Goal: Find specific page/section: Find specific page/section

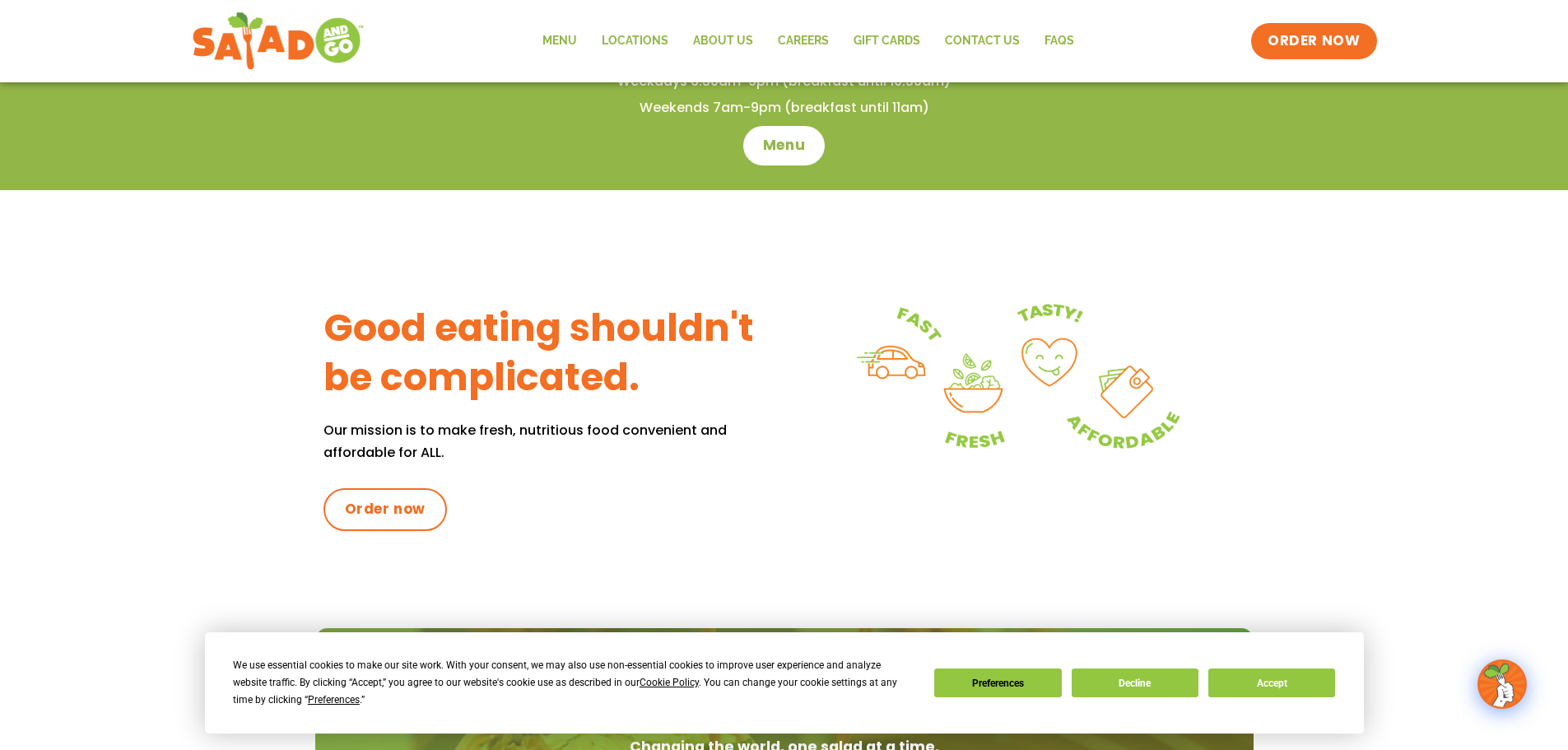
scroll to position [283, 0]
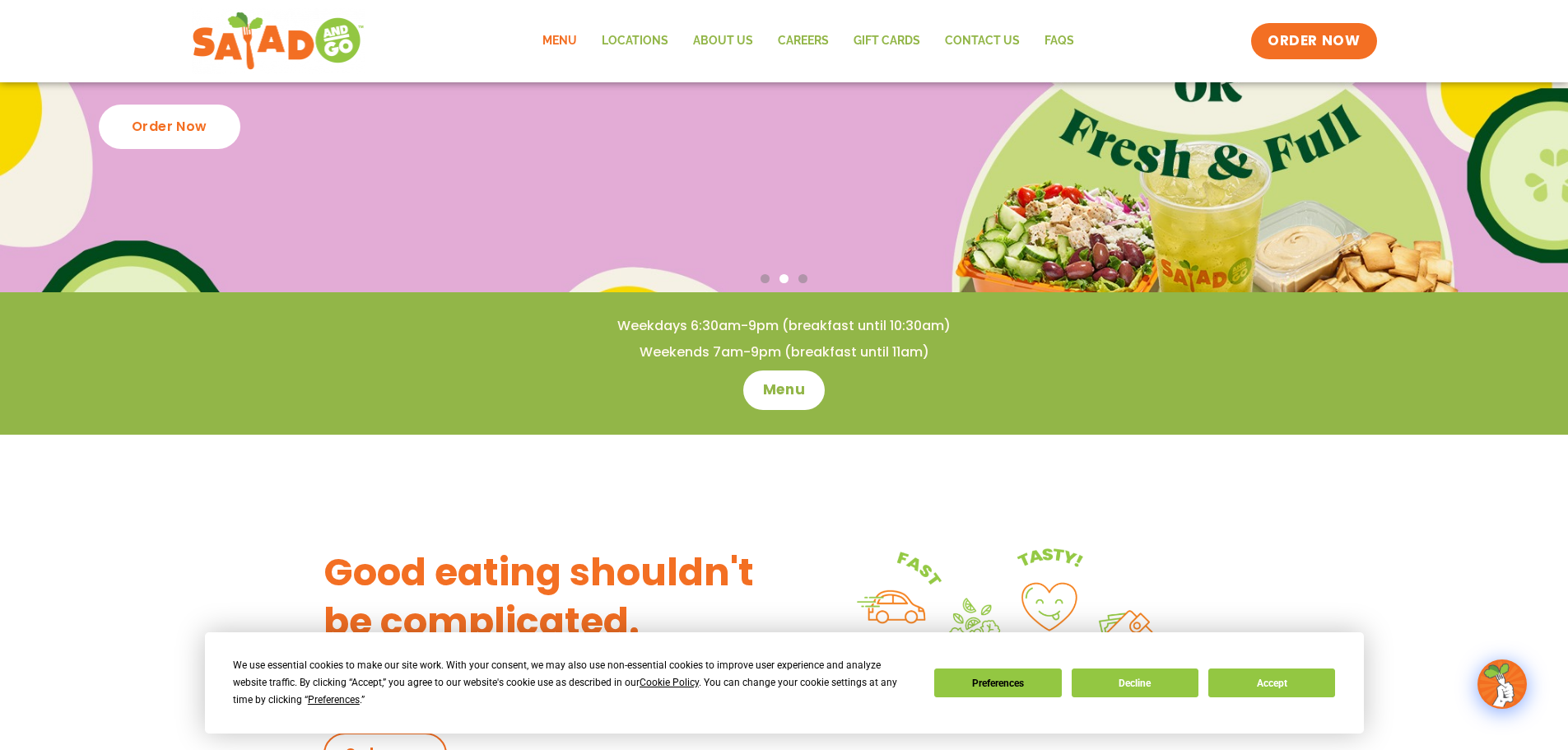
click at [570, 45] on link "Menu" at bounding box center [560, 41] width 59 height 38
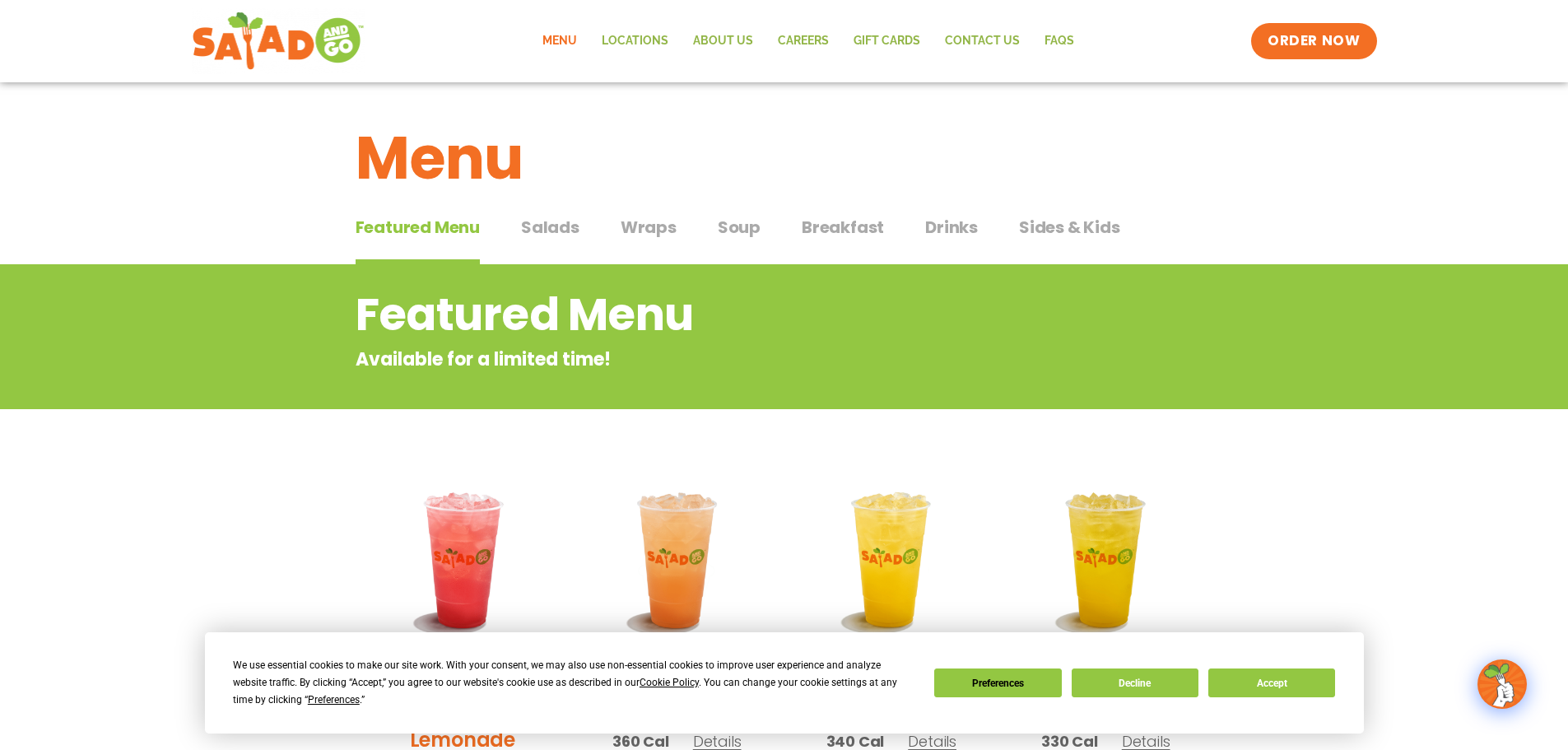
click at [572, 225] on span "Salads" at bounding box center [551, 227] width 59 height 25
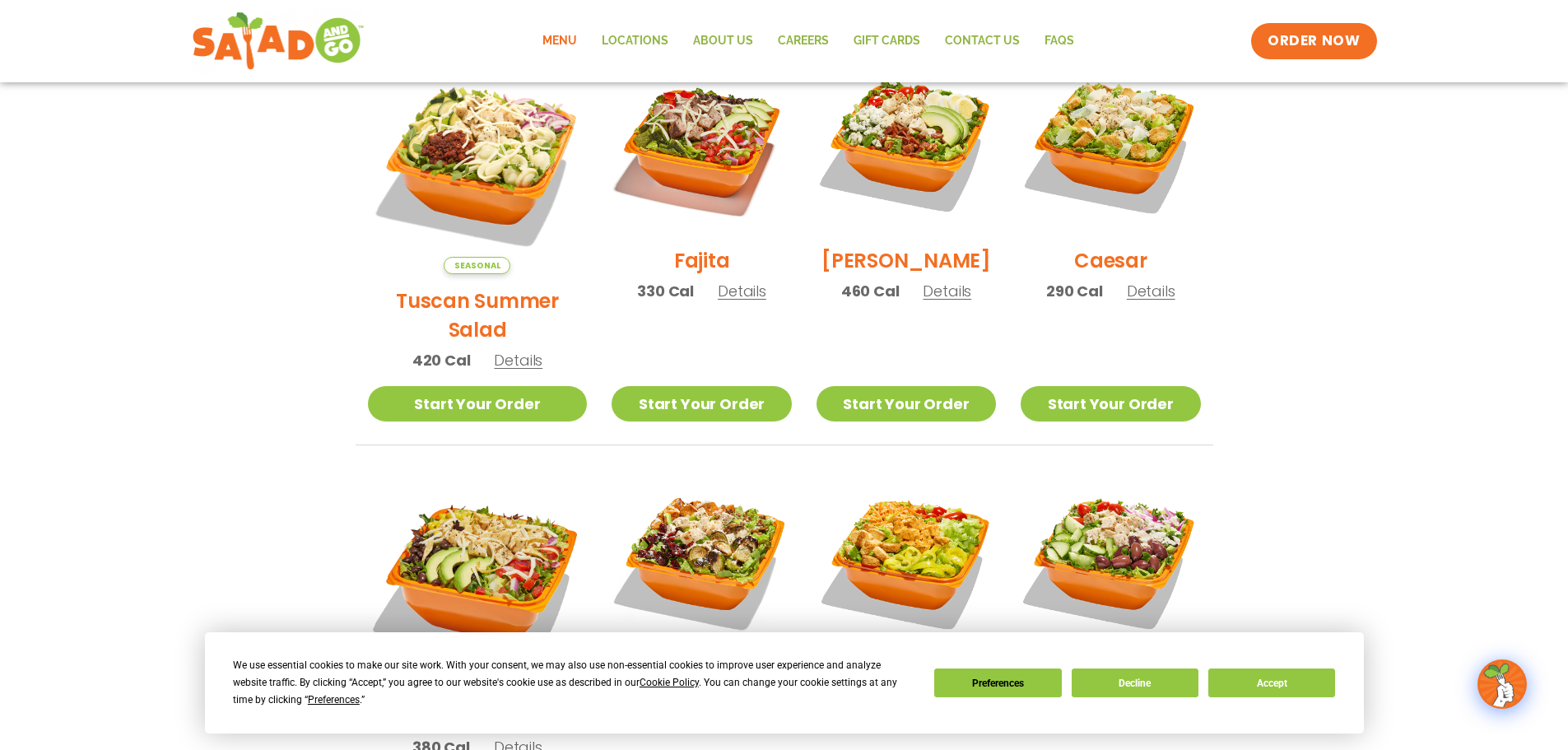
scroll to position [576, 0]
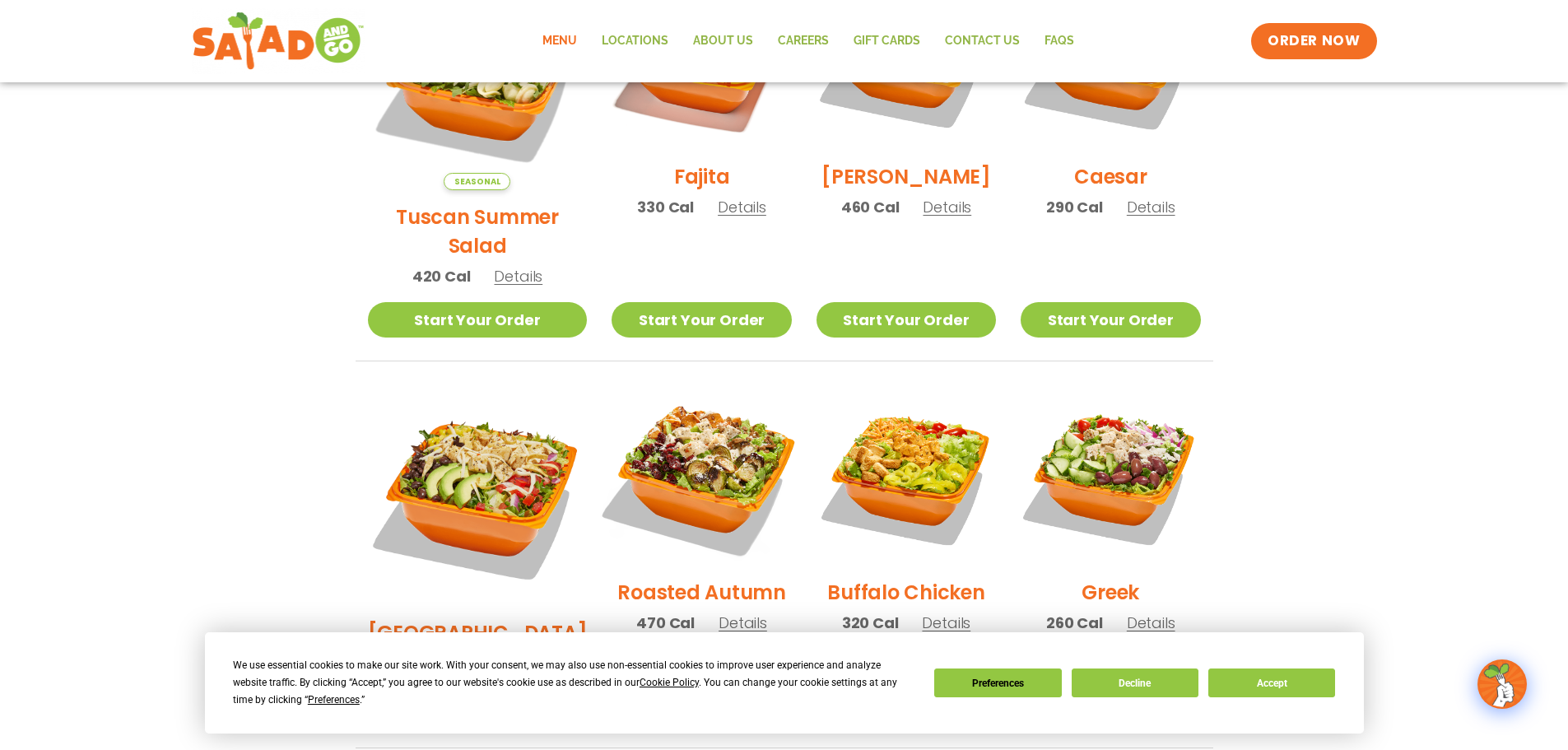
click at [684, 407] on img at bounding box center [702, 476] width 211 height 211
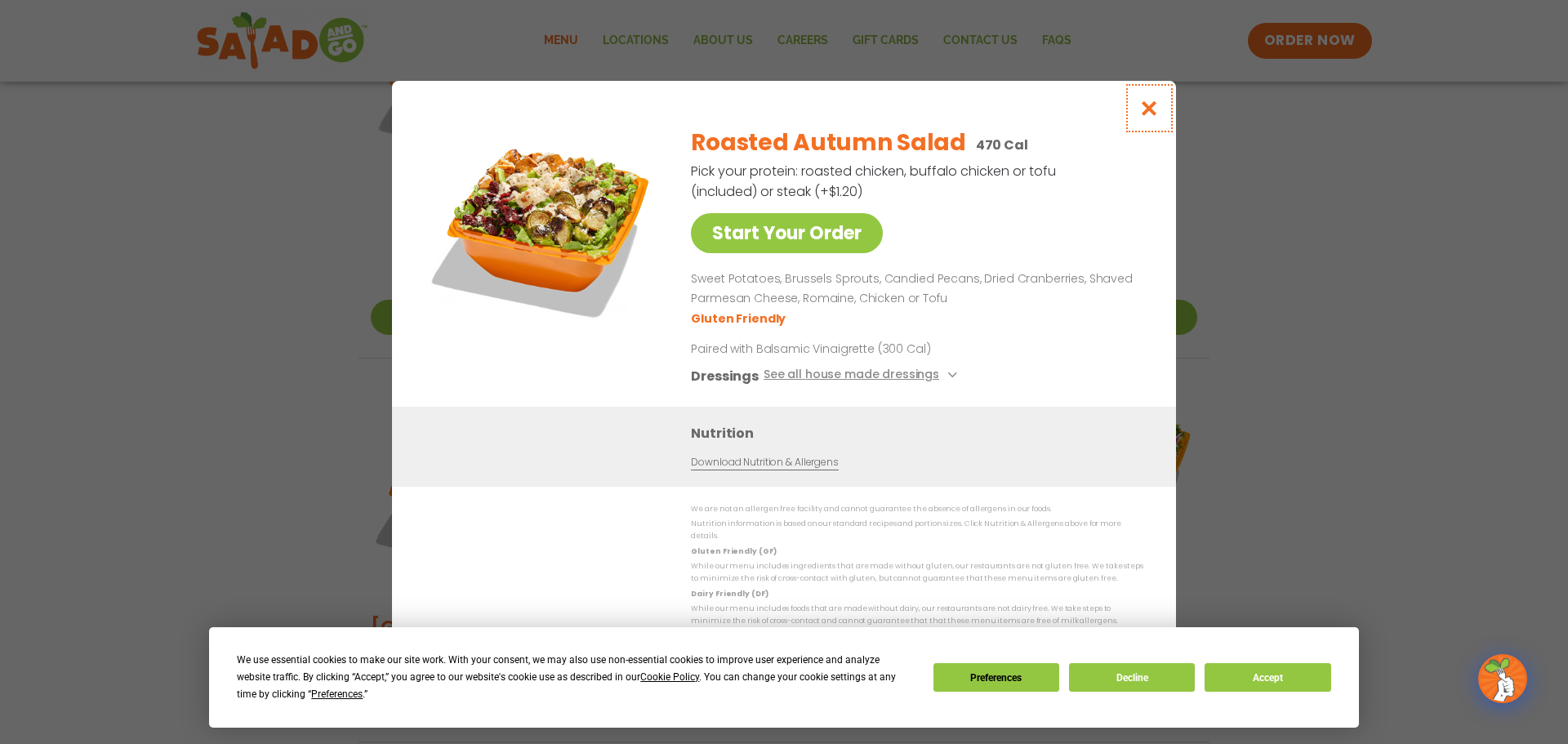
click at [1157, 111] on icon "Close modal" at bounding box center [1149, 107] width 20 height 17
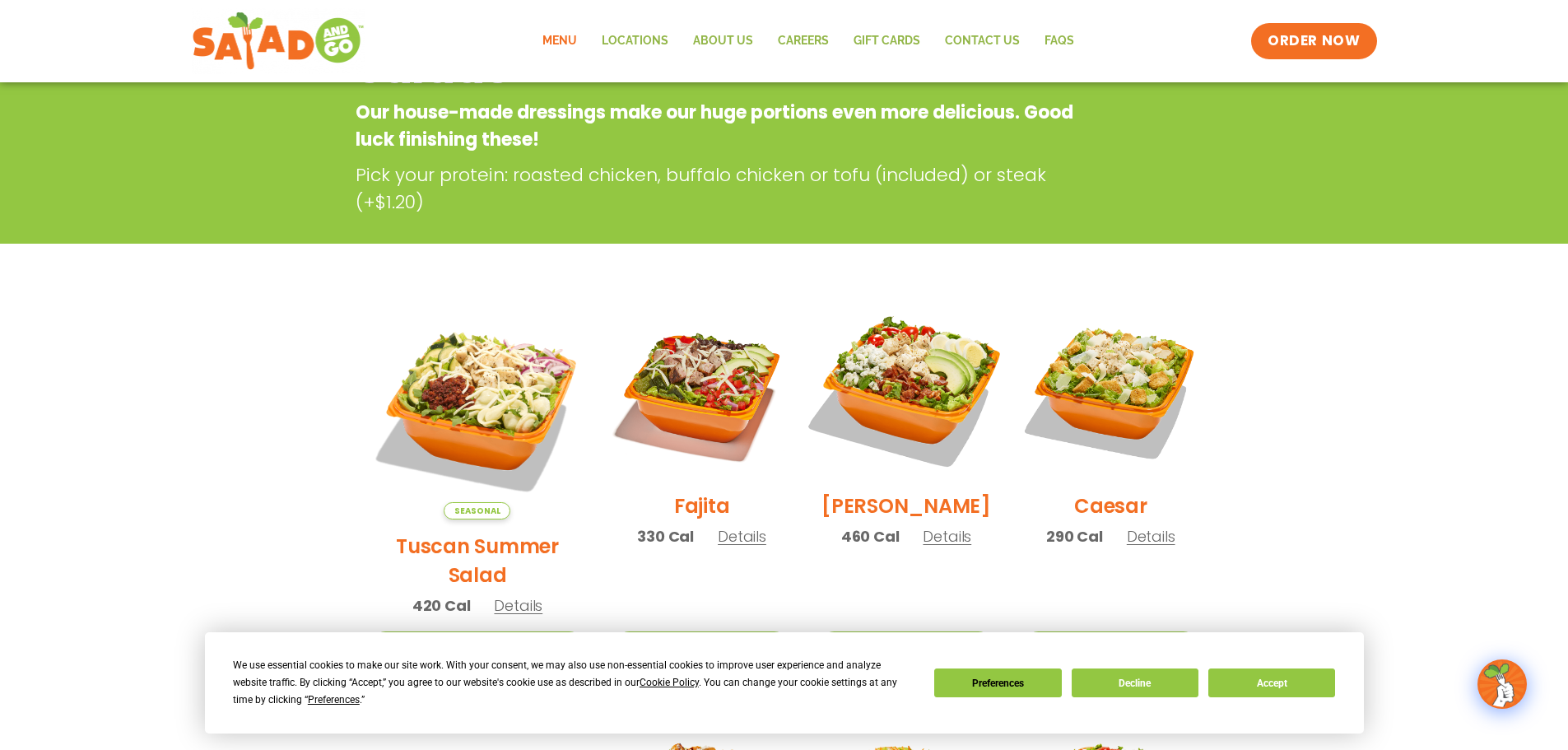
scroll to position [0, 0]
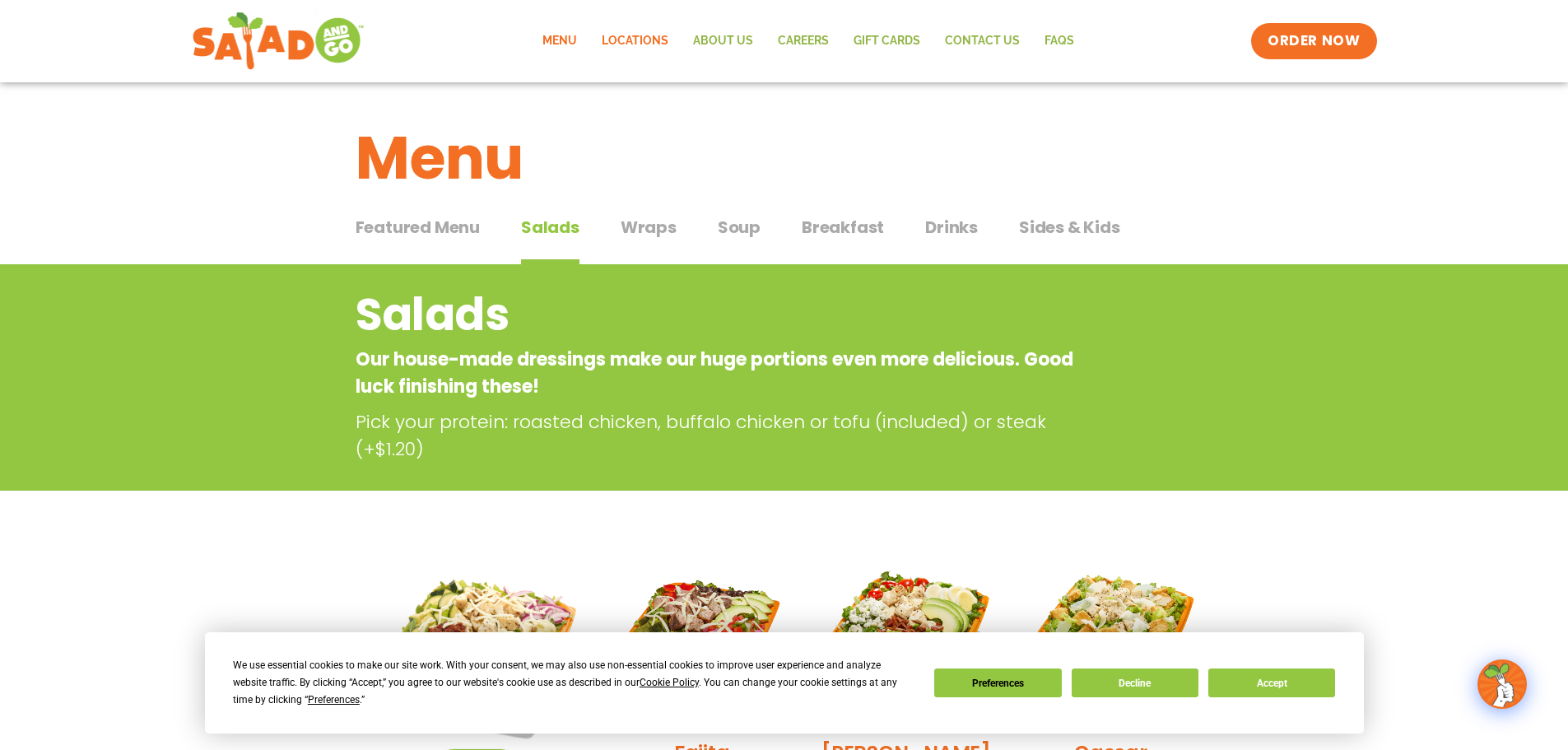
click at [650, 46] on link "Locations" at bounding box center [635, 41] width 91 height 38
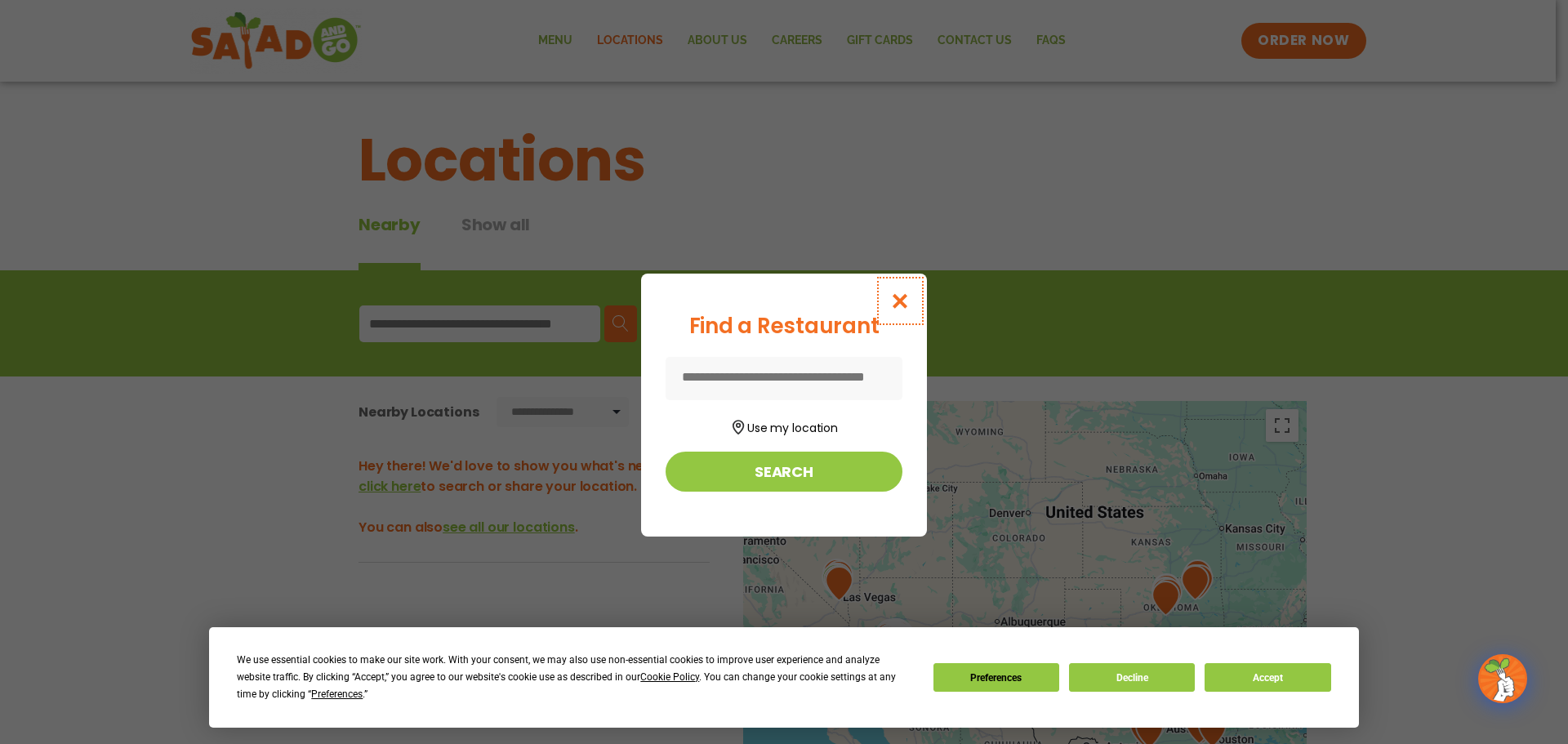
click at [902, 304] on icon "Close modal" at bounding box center [900, 300] width 20 height 17
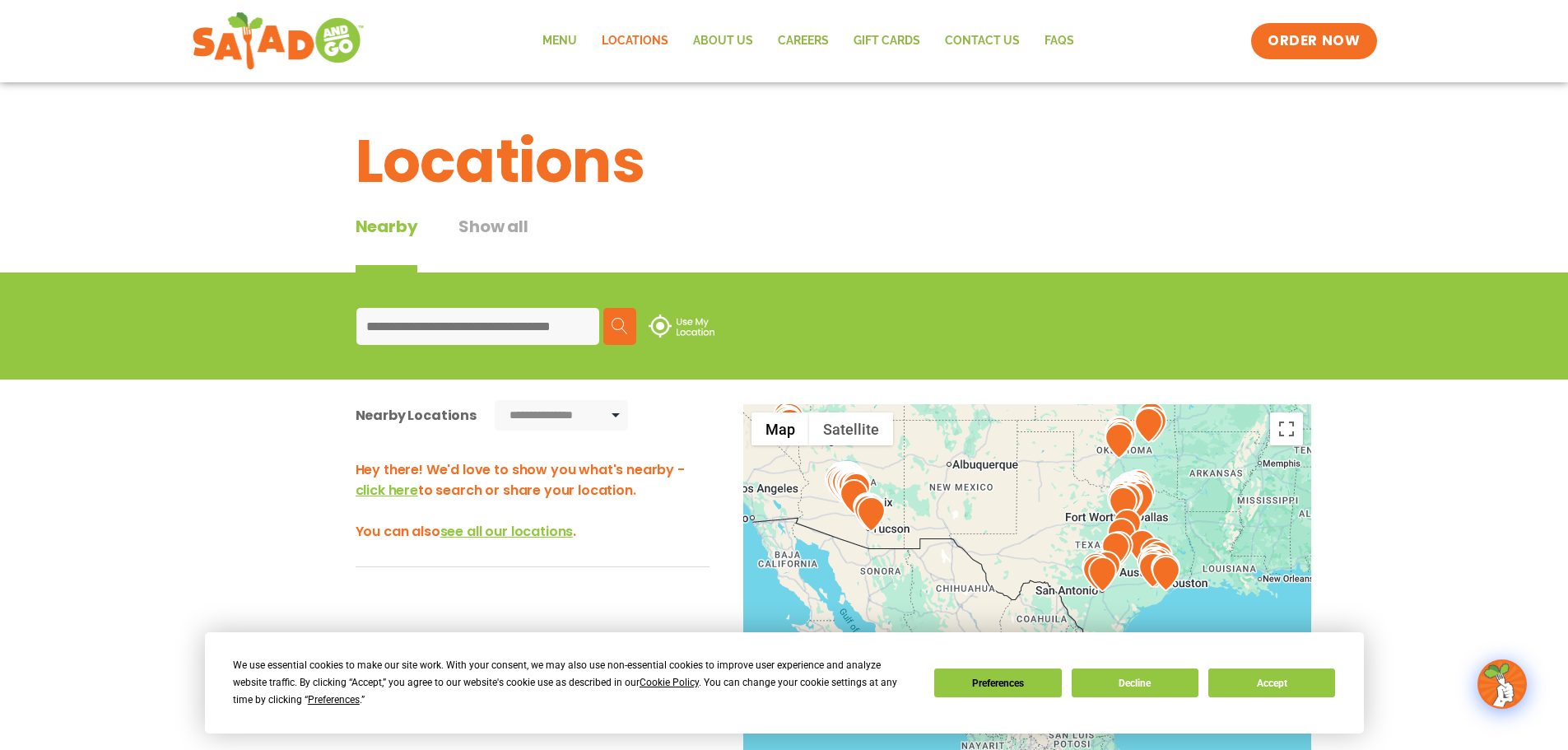
drag, startPoint x: 1069, startPoint y: 564, endPoint x: 1017, endPoint y: 399, distance: 173.0
click at [1017, 399] on div "**********" at bounding box center [784, 696] width 1568 height 634
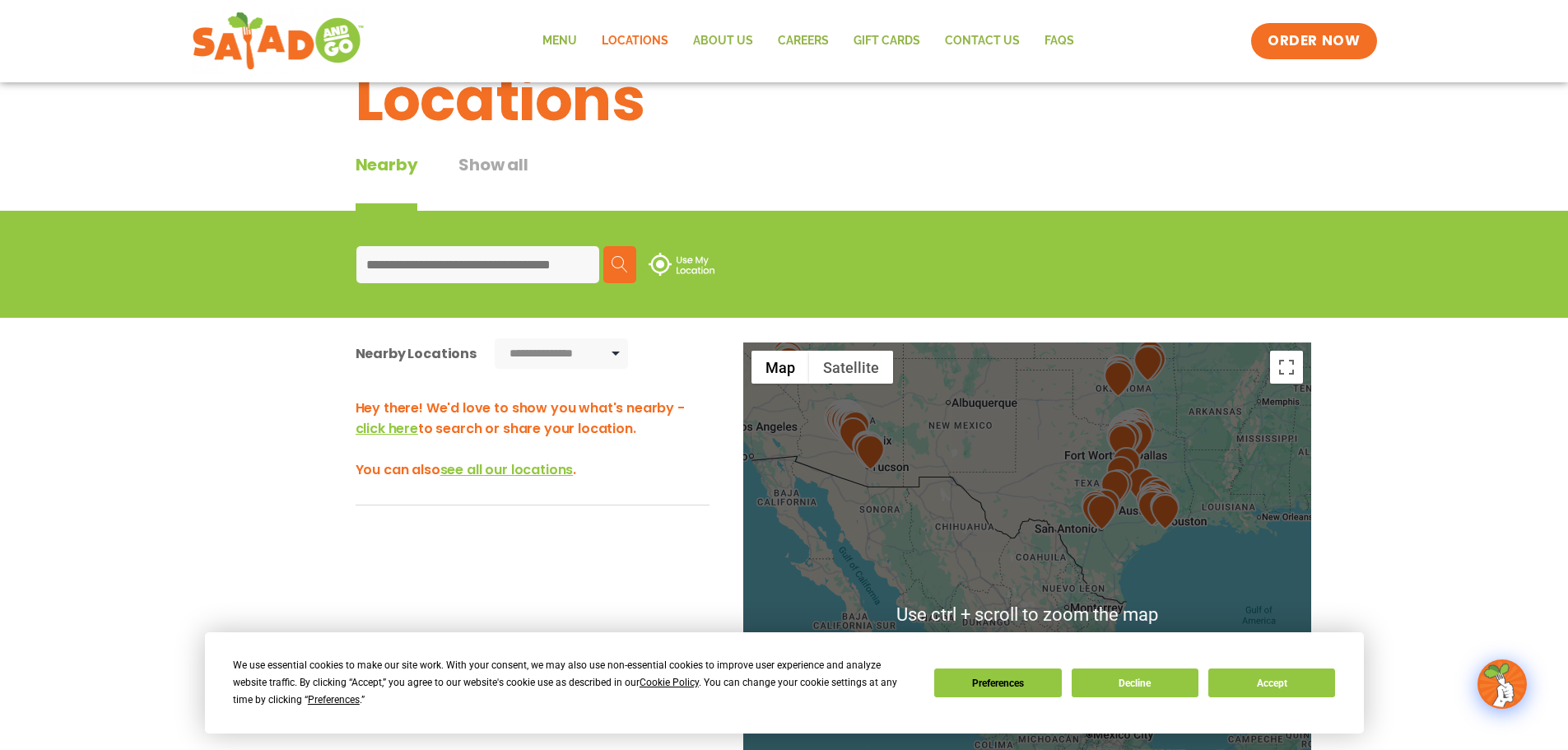
scroll to position [82, 0]
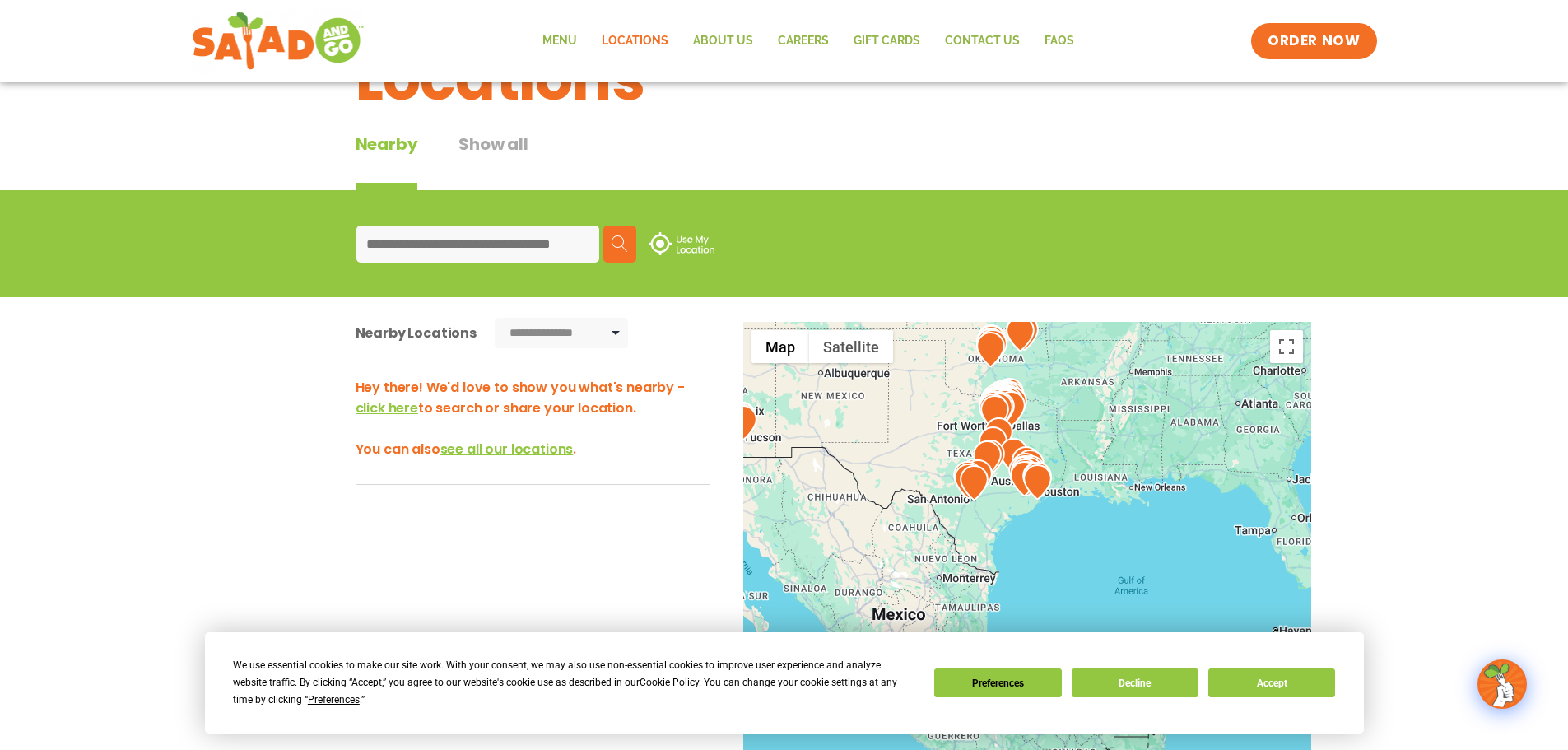
drag, startPoint x: 1121, startPoint y: 497, endPoint x: 992, endPoint y: 487, distance: 129.4
click at [992, 487] on div at bounding box center [1027, 594] width 568 height 544
click at [498, 243] on input at bounding box center [478, 244] width 243 height 37
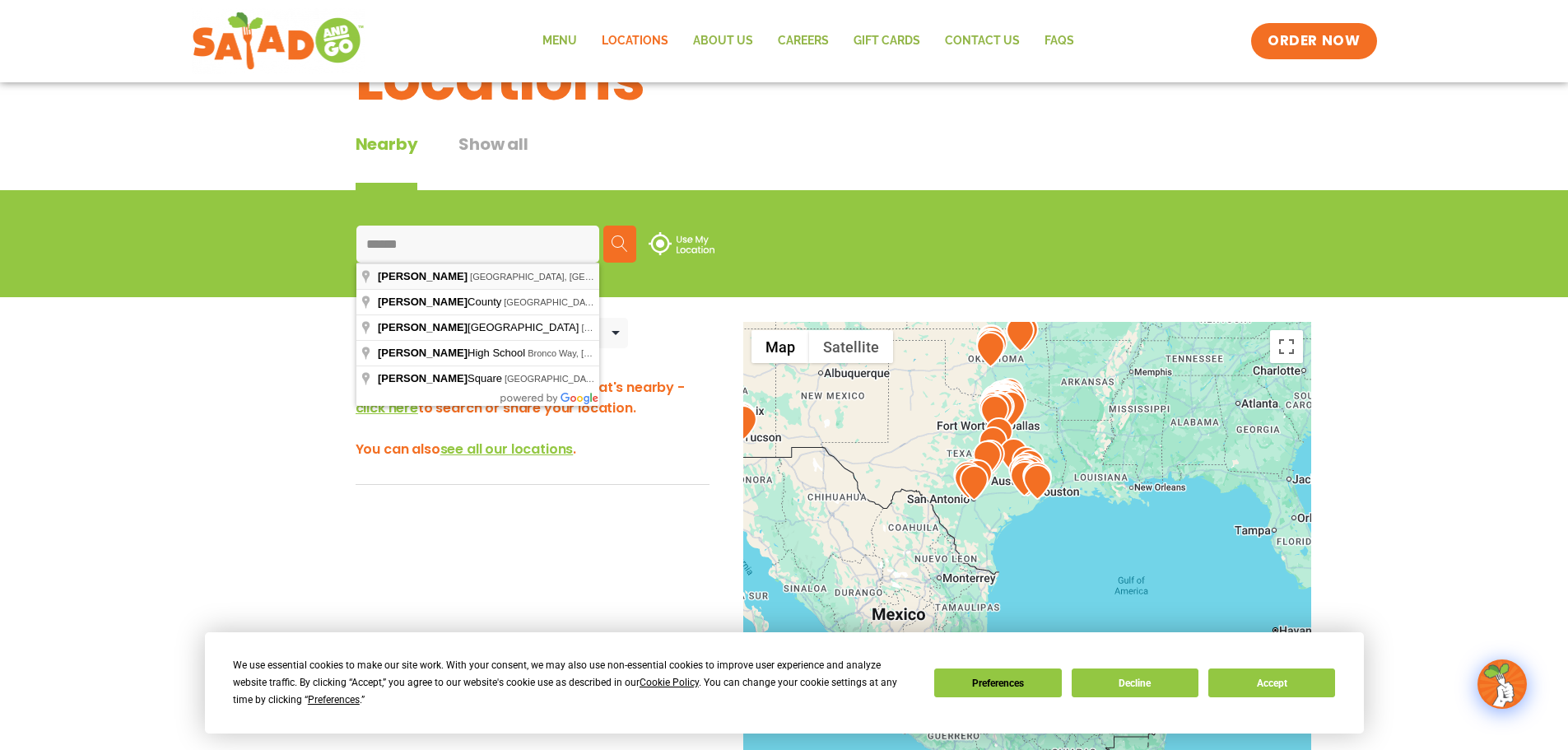
type input "**********"
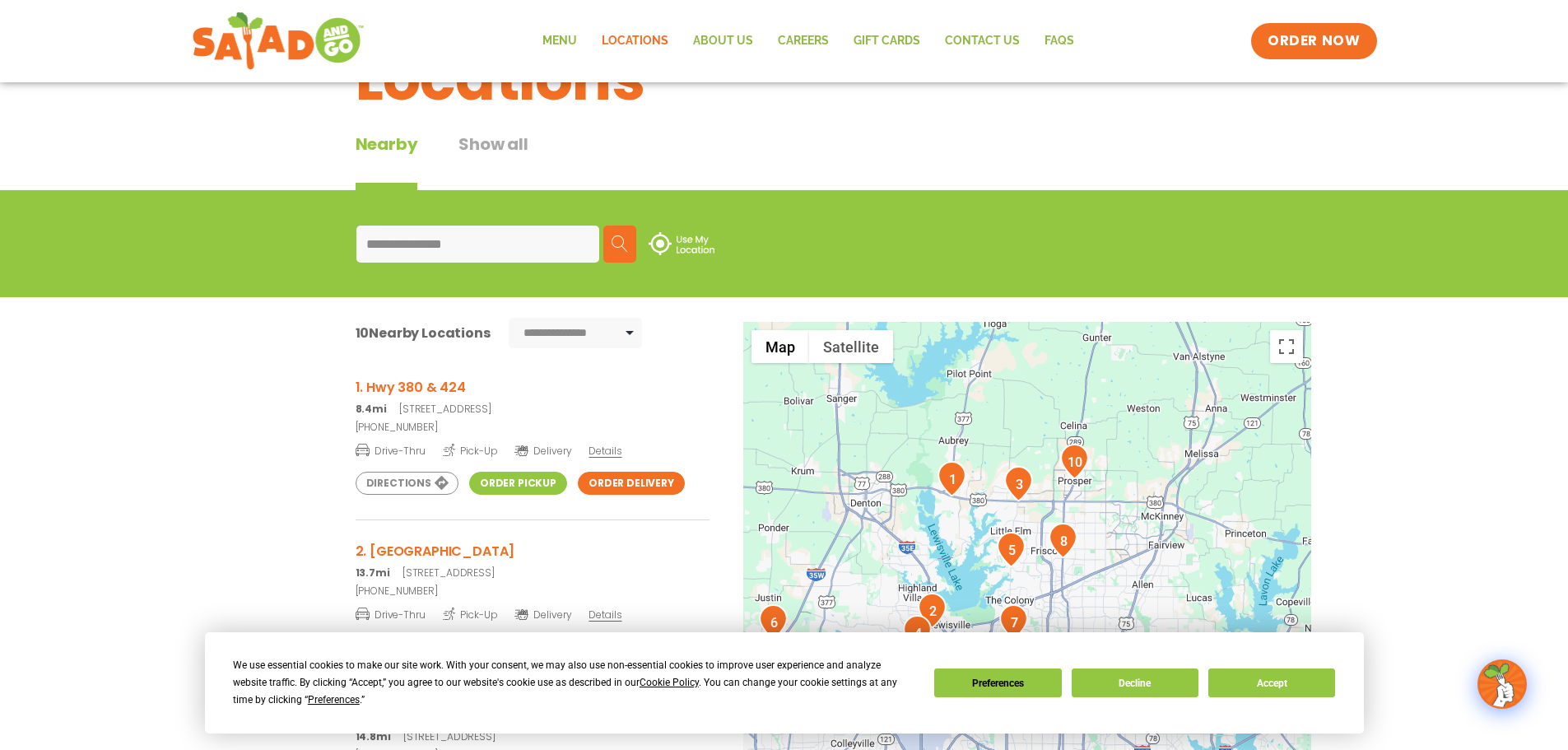
drag, startPoint x: 1060, startPoint y: 510, endPoint x: 955, endPoint y: 498, distance: 105.7
click at [955, 498] on div at bounding box center [1027, 594] width 568 height 544
click at [953, 474] on img "1" at bounding box center [952, 479] width 28 height 35
